Goal: Complete application form: Complete application form

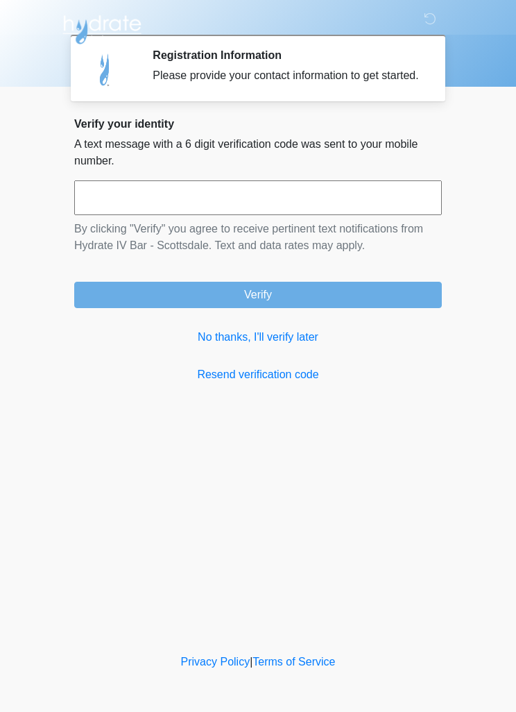
click at [31, 632] on body "‎ ‎ ‎ Registration Information Please provide your contact information to get s…" at bounding box center [258, 356] width 516 height 712
click at [271, 368] on div "Verify your identity A text message with a 6 digit verification code was sent t…" at bounding box center [258, 250] width 368 height 266
click at [304, 346] on link "No thanks, I'll verify later" at bounding box center [258, 337] width 368 height 17
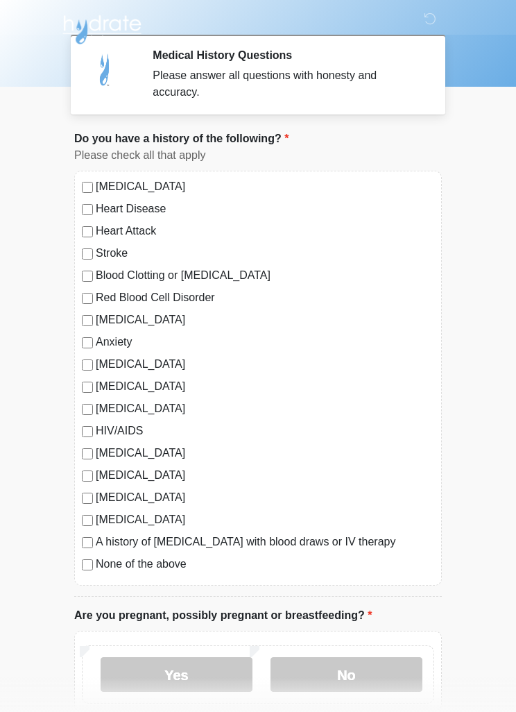
click at [102, 567] on label "None of the above" at bounding box center [265, 564] width 339 height 17
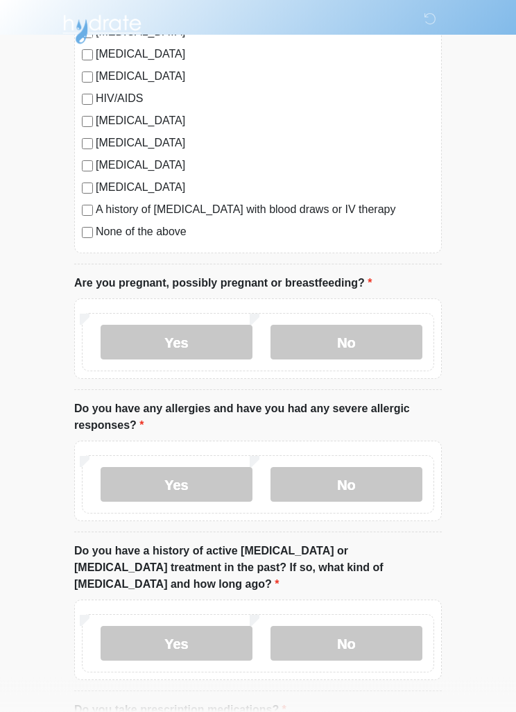
scroll to position [332, 0]
click at [366, 341] on label "No" at bounding box center [347, 342] width 152 height 35
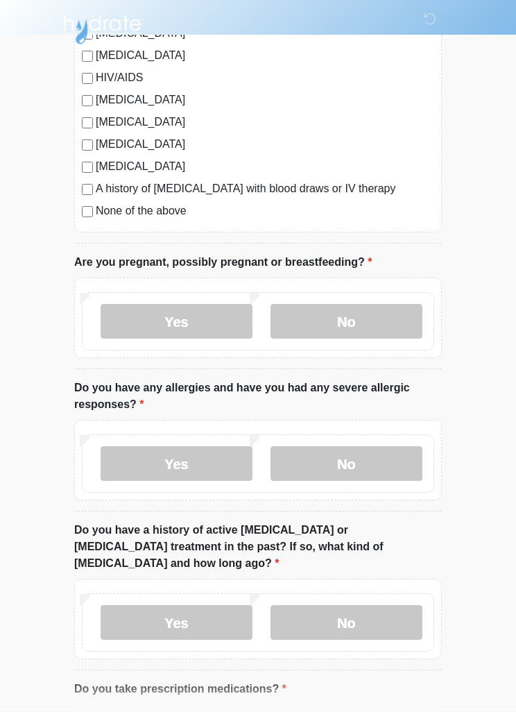
scroll to position [357, 0]
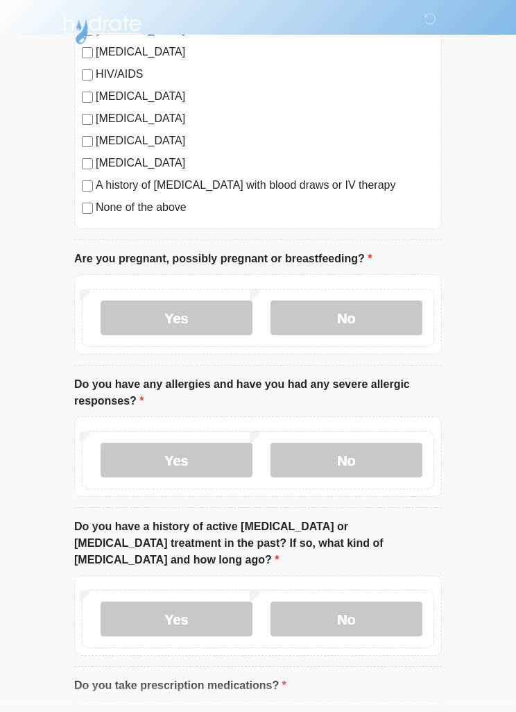
click at [349, 460] on label "No" at bounding box center [347, 460] width 152 height 35
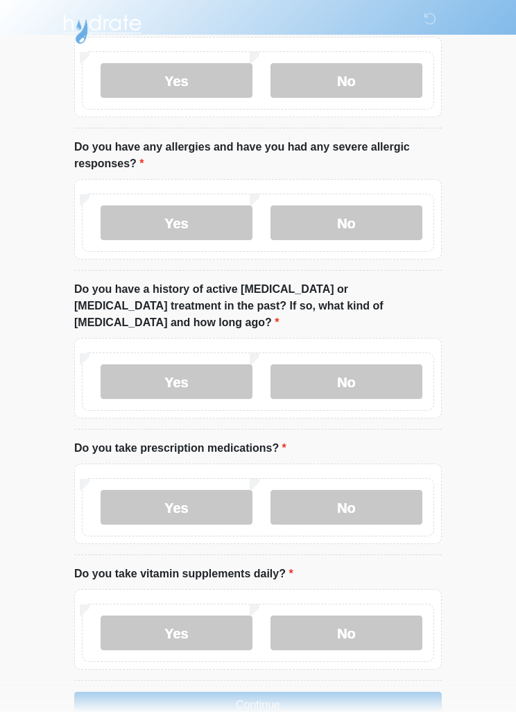
scroll to position [612, 0]
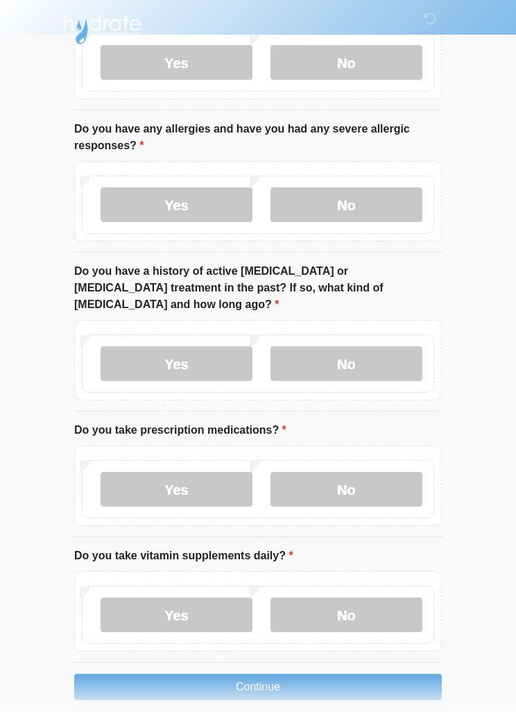
click at [356, 472] on label "No" at bounding box center [347, 489] width 152 height 35
click at [363, 347] on label "No" at bounding box center [347, 363] width 152 height 35
click at [337, 598] on label "No" at bounding box center [347, 615] width 152 height 35
click at [386, 346] on label "No" at bounding box center [347, 363] width 152 height 35
click at [360, 472] on label "No" at bounding box center [347, 489] width 152 height 35
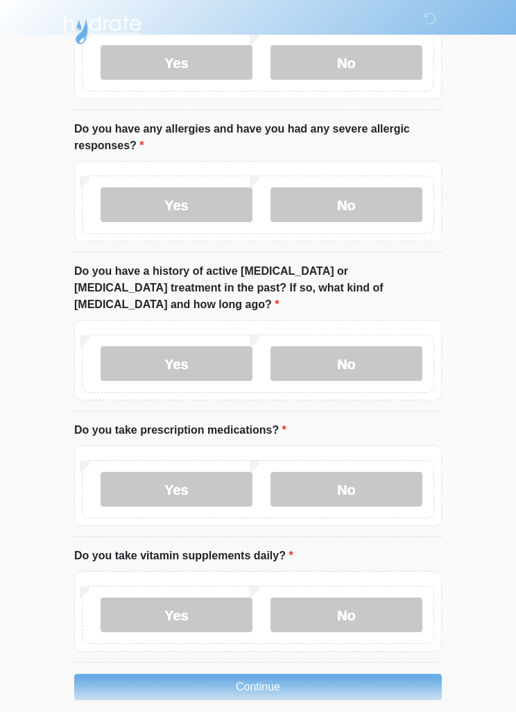
click at [344, 602] on label "No" at bounding box center [347, 615] width 152 height 35
click at [278, 674] on button "Continue" at bounding box center [258, 687] width 368 height 26
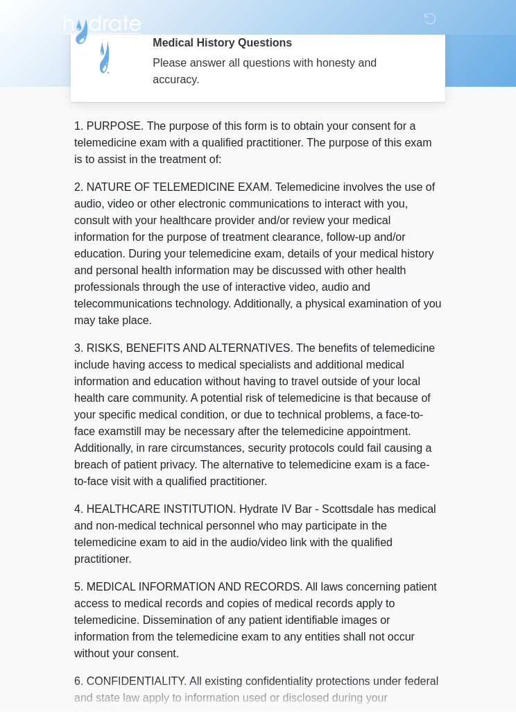
scroll to position [0, 0]
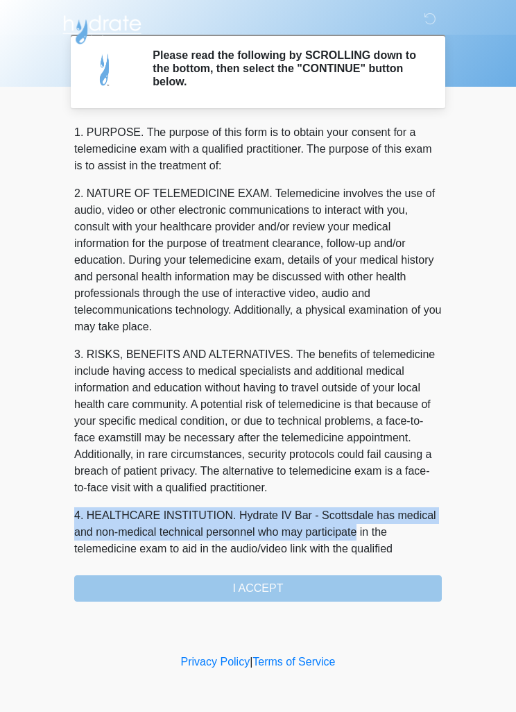
click at [312, 587] on div "1. PURPOSE. The purpose of this form is to obtain your consent for a telemedici…" at bounding box center [258, 363] width 368 height 478
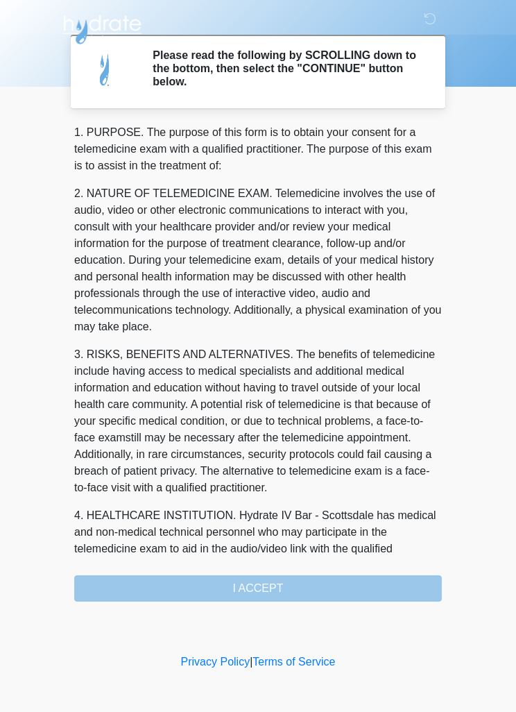
click at [308, 578] on div "1. PURPOSE. The purpose of this form is to obtain your consent for a telemedici…" at bounding box center [258, 363] width 368 height 478
click at [310, 584] on div "1. PURPOSE. The purpose of this form is to obtain your consent for a telemedici…" at bounding box center [258, 363] width 368 height 478
click at [311, 580] on div "1. PURPOSE. The purpose of this form is to obtain your consent for a telemedici…" at bounding box center [258, 363] width 368 height 478
click at [294, 582] on div "1. PURPOSE. The purpose of this form is to obtain your consent for a telemedici…" at bounding box center [258, 363] width 368 height 478
click at [293, 584] on div "1. PURPOSE. The purpose of this form is to obtain your consent for a telemedici…" at bounding box center [258, 363] width 368 height 478
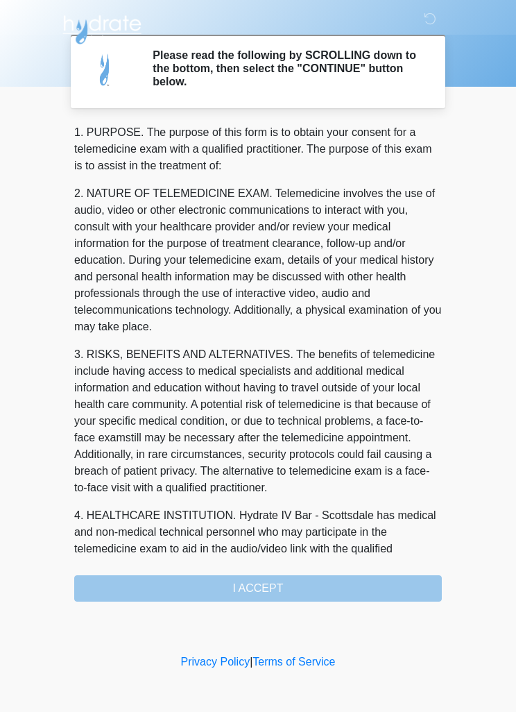
click at [292, 584] on div "1. PURPOSE. The purpose of this form is to obtain your consent for a telemedici…" at bounding box center [258, 363] width 368 height 478
click at [304, 579] on div "1. PURPOSE. The purpose of this form is to obtain your consent for a telemedici…" at bounding box center [258, 363] width 368 height 478
click at [303, 578] on div "1. PURPOSE. The purpose of this form is to obtain your consent for a telemedici…" at bounding box center [258, 363] width 368 height 478
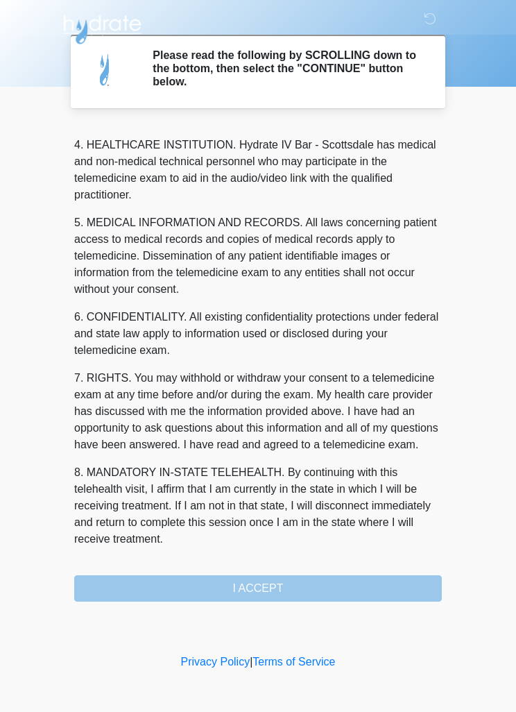
click at [351, 600] on div "1. PURPOSE. The purpose of this form is to obtain your consent for a telemedici…" at bounding box center [258, 363] width 368 height 478
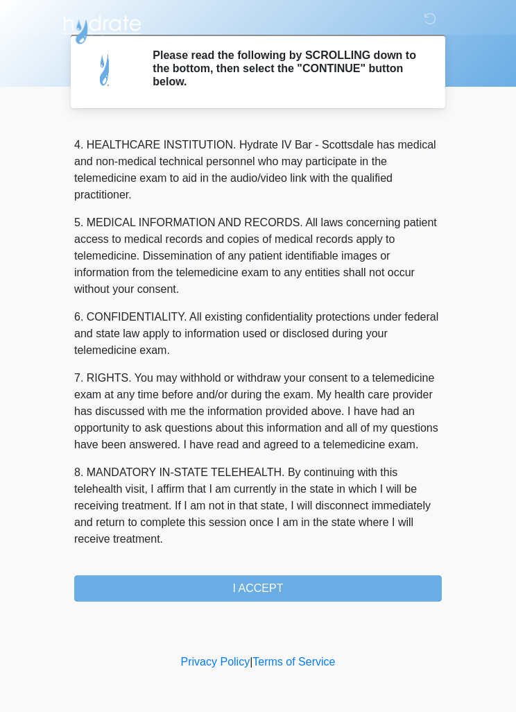
click at [367, 591] on button "I ACCEPT" at bounding box center [258, 588] width 368 height 26
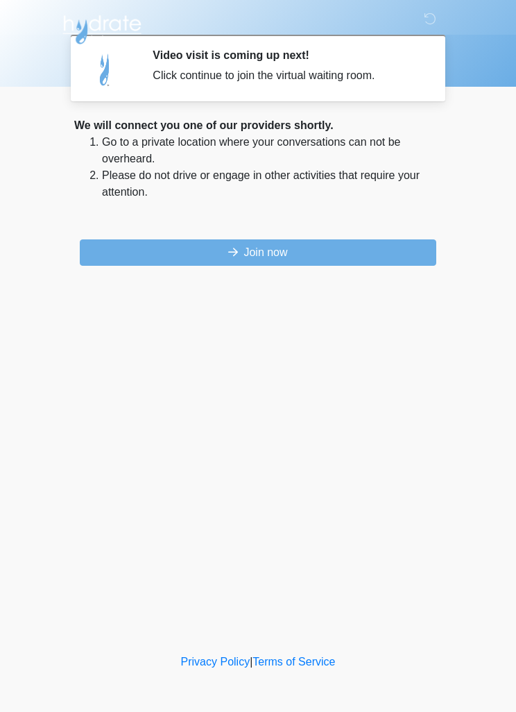
click at [368, 255] on button "Join now" at bounding box center [258, 252] width 357 height 26
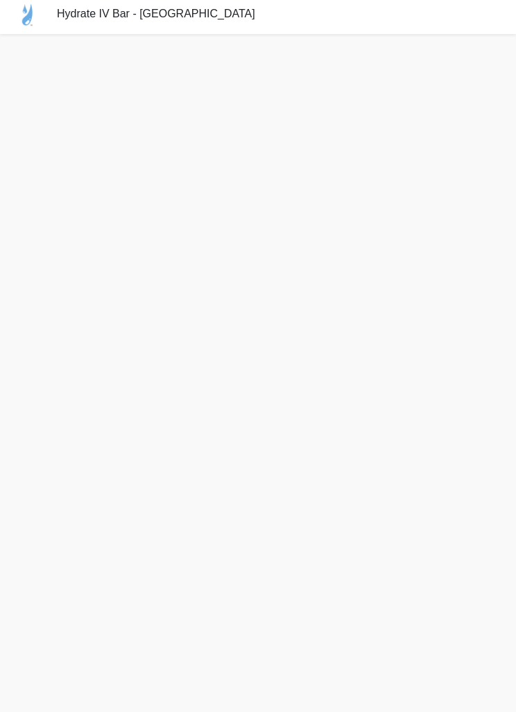
scroll to position [49, 0]
